Goal: Obtain resource: Obtain resource

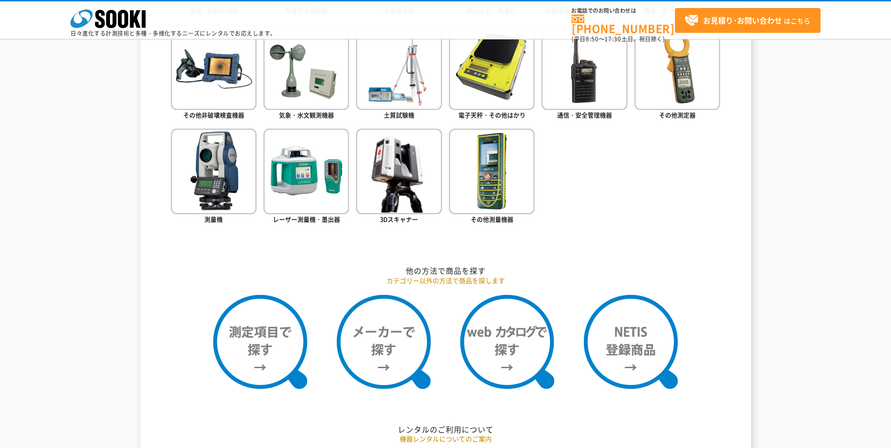
scroll to position [704, 0]
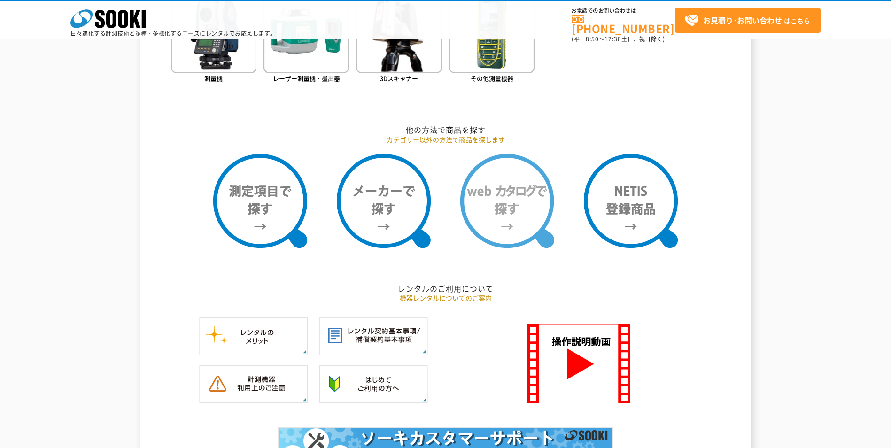
click at [518, 193] on img at bounding box center [507, 201] width 94 height 94
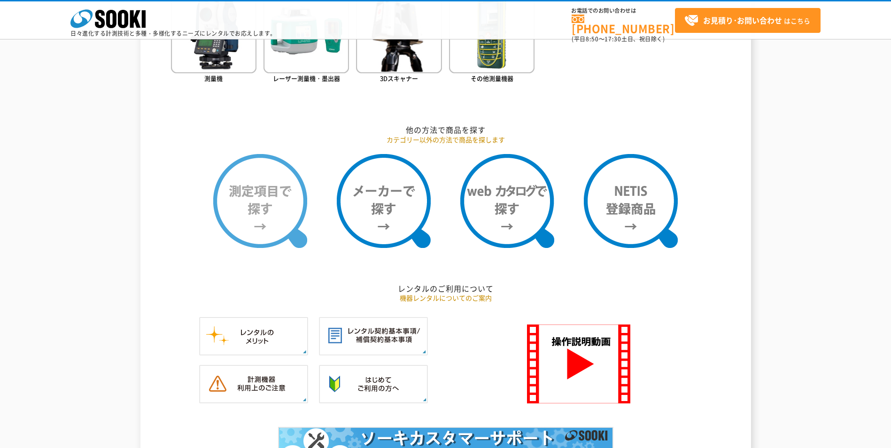
click at [265, 212] on img at bounding box center [260, 201] width 94 height 94
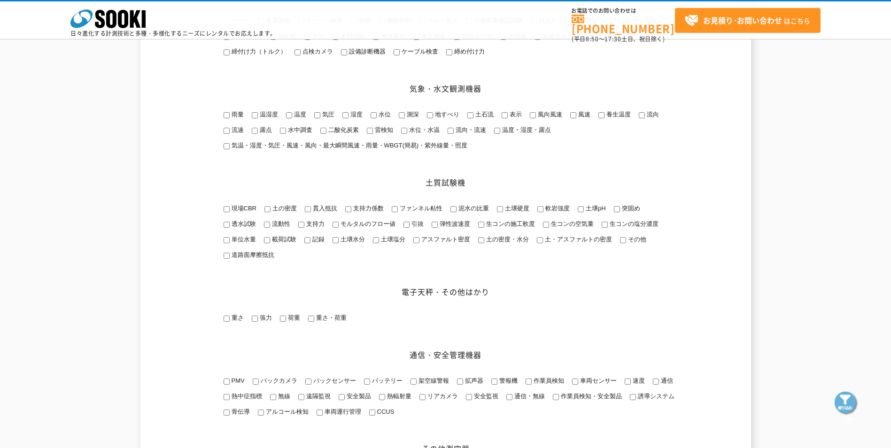
scroll to position [704, 0]
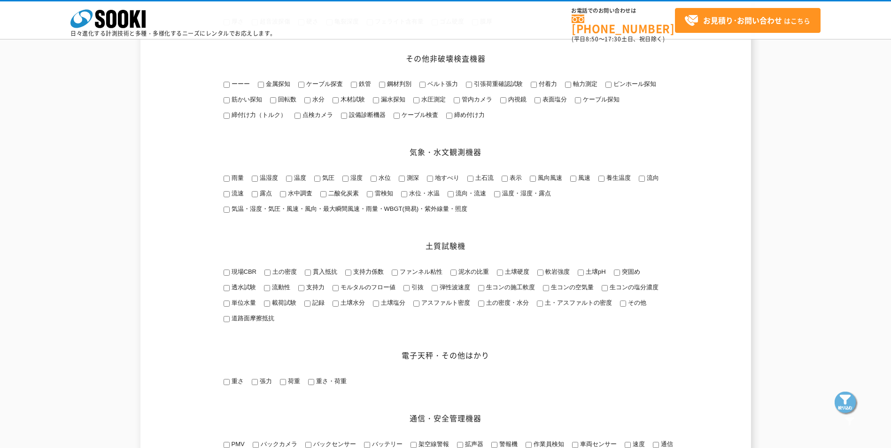
click at [415, 103] on input "水圧測定" at bounding box center [416, 100] width 6 height 6
click at [427, 103] on span "水圧測定" at bounding box center [432, 99] width 26 height 7
click at [419, 103] on input "水圧測定" at bounding box center [416, 100] width 6 height 6
click at [427, 103] on span "水圧測定" at bounding box center [432, 99] width 26 height 7
click at [419, 103] on input "水圧測定" at bounding box center [416, 100] width 6 height 6
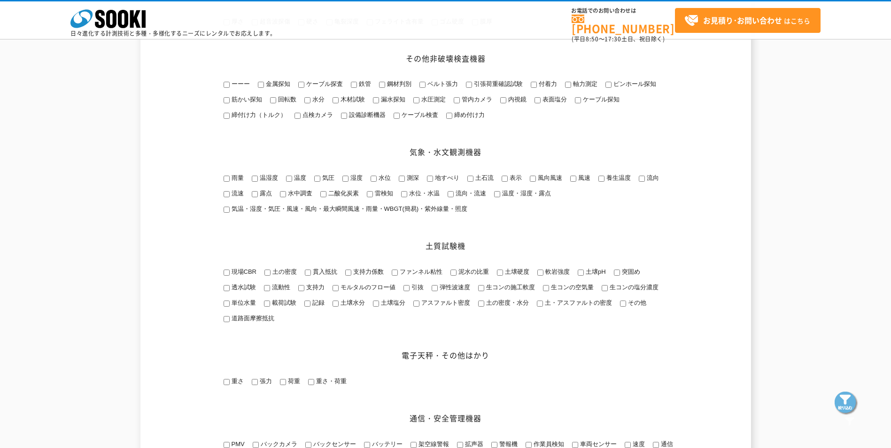
checkbox input "true"
click at [850, 405] on img at bounding box center [846, 403] width 23 height 23
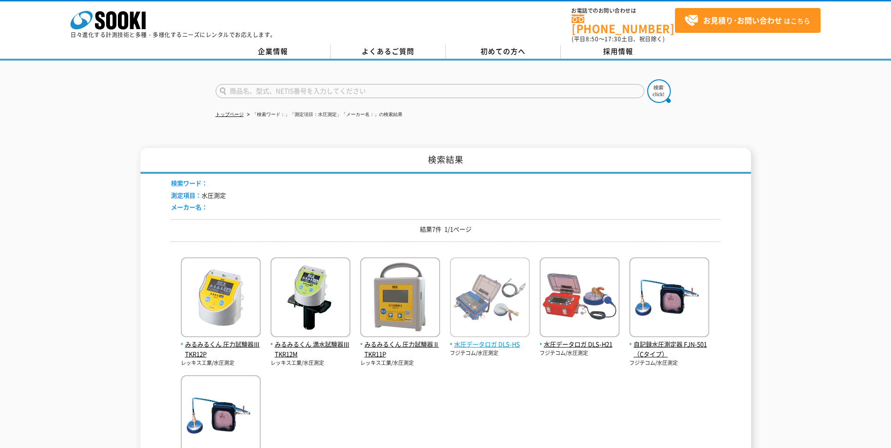
click at [488, 314] on img at bounding box center [490, 298] width 80 height 82
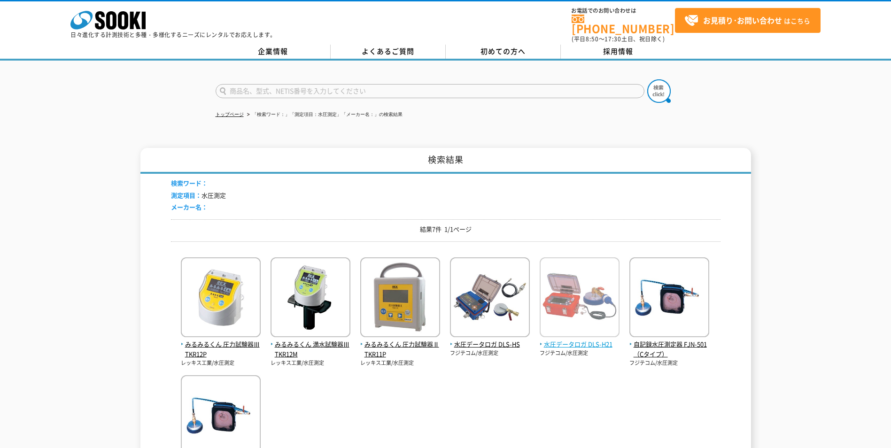
click at [586, 312] on img at bounding box center [580, 298] width 80 height 82
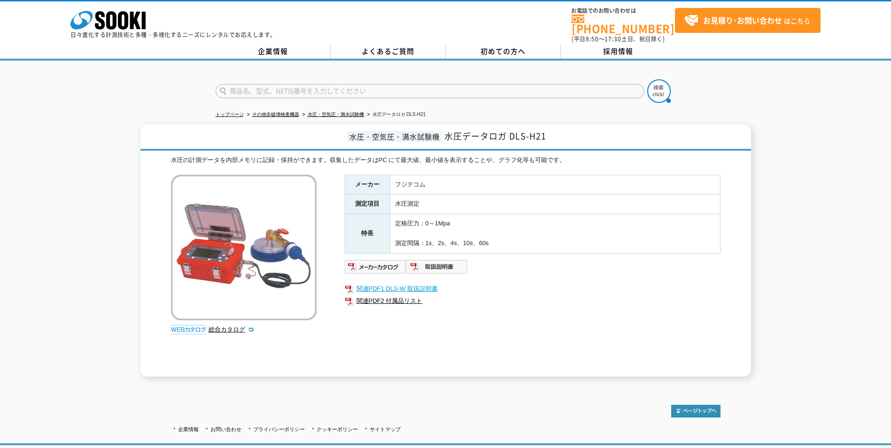
click at [407, 284] on link "関連PDF1 DLS-W 取扱説明書" at bounding box center [533, 289] width 376 height 12
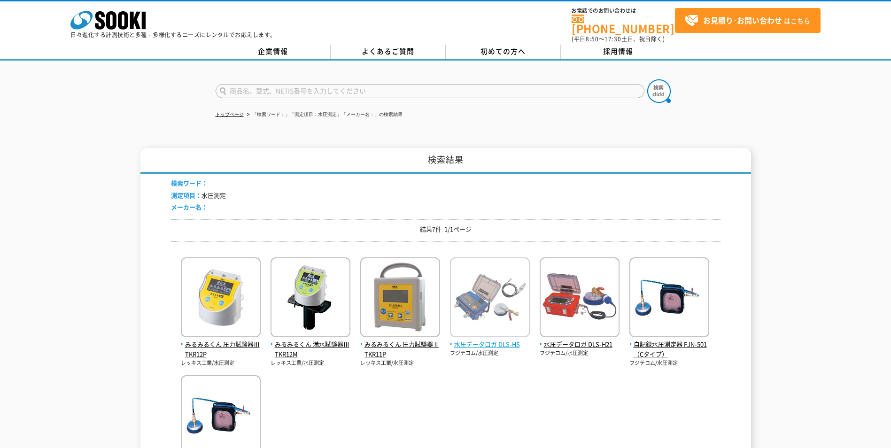
click at [490, 307] on img at bounding box center [490, 298] width 80 height 82
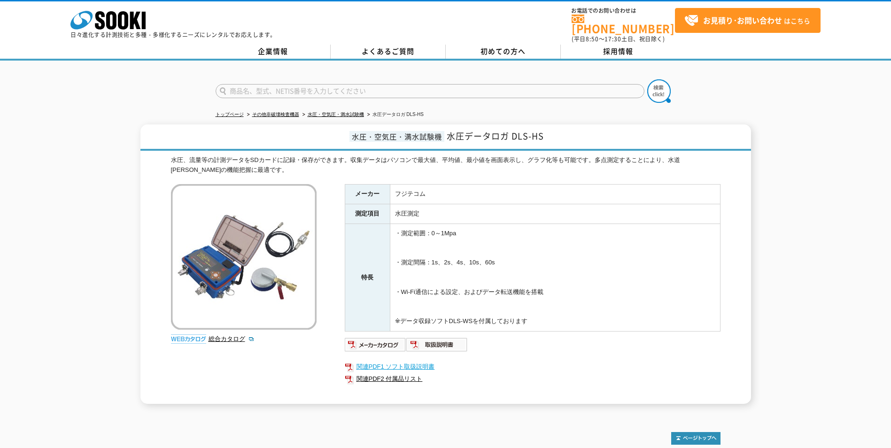
click at [406, 361] on link "関連PDF1 ソフト取扱説明書" at bounding box center [533, 367] width 376 height 12
click at [440, 340] on img at bounding box center [437, 344] width 62 height 15
click at [376, 341] on img at bounding box center [376, 344] width 62 height 15
